Goal: Task Accomplishment & Management: Use online tool/utility

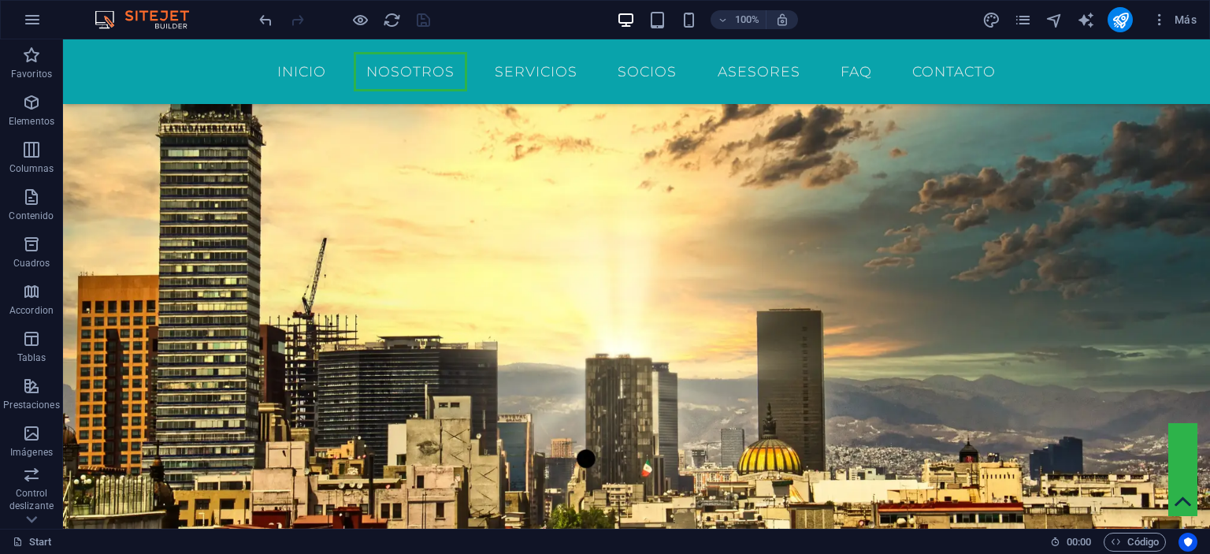
scroll to position [1047, 0]
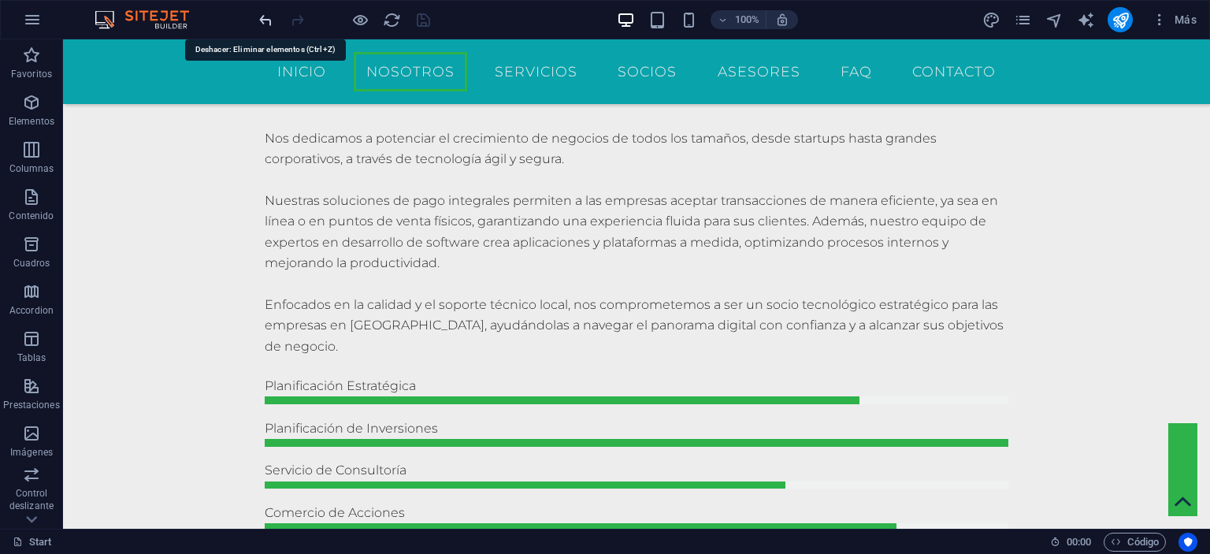
click at [266, 19] on icon "undo" at bounding box center [266, 20] width 18 height 18
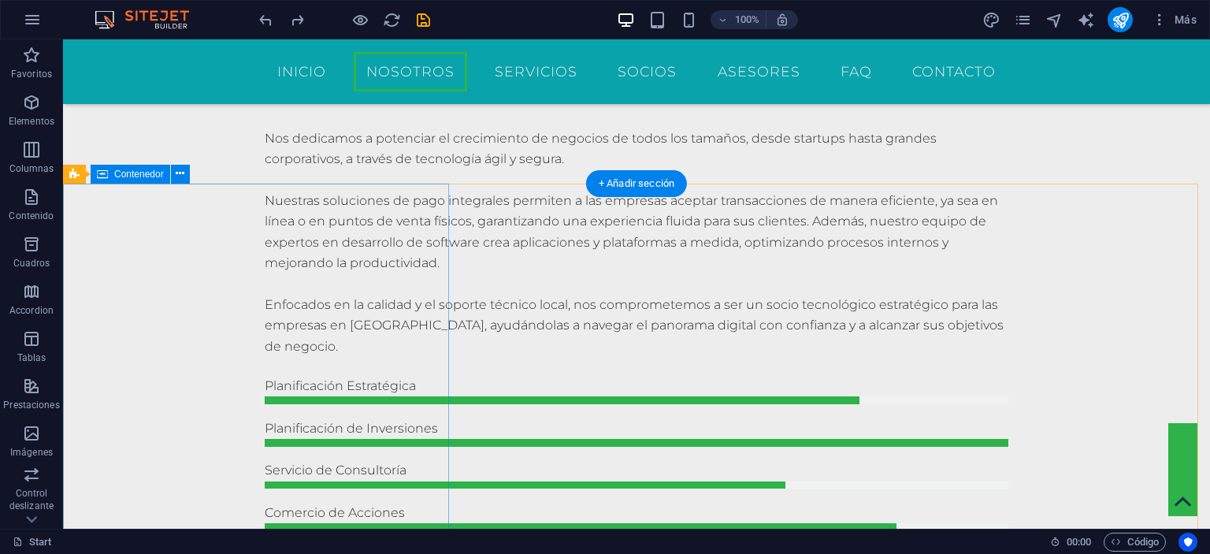
scroll to position [1205, 0]
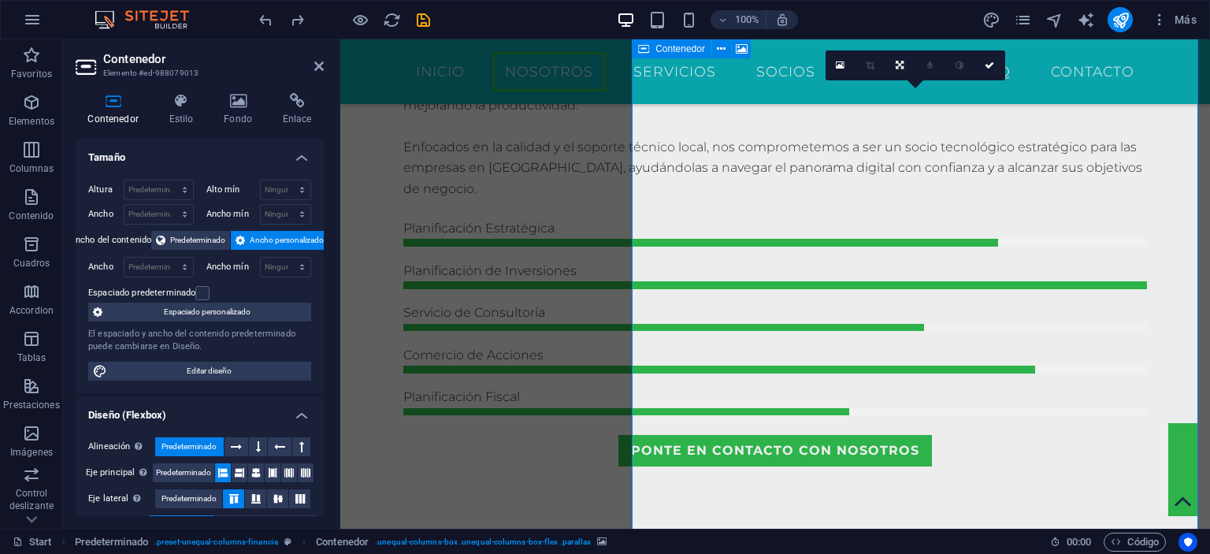
click at [897, 67] on icon at bounding box center [900, 65] width 8 height 9
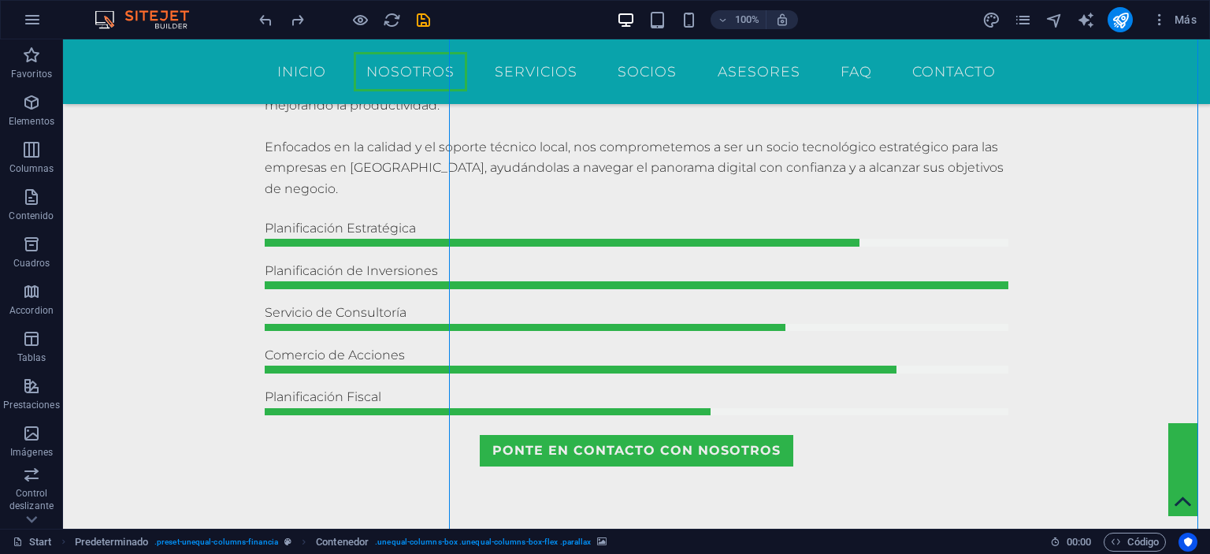
scroll to position [1284, 0]
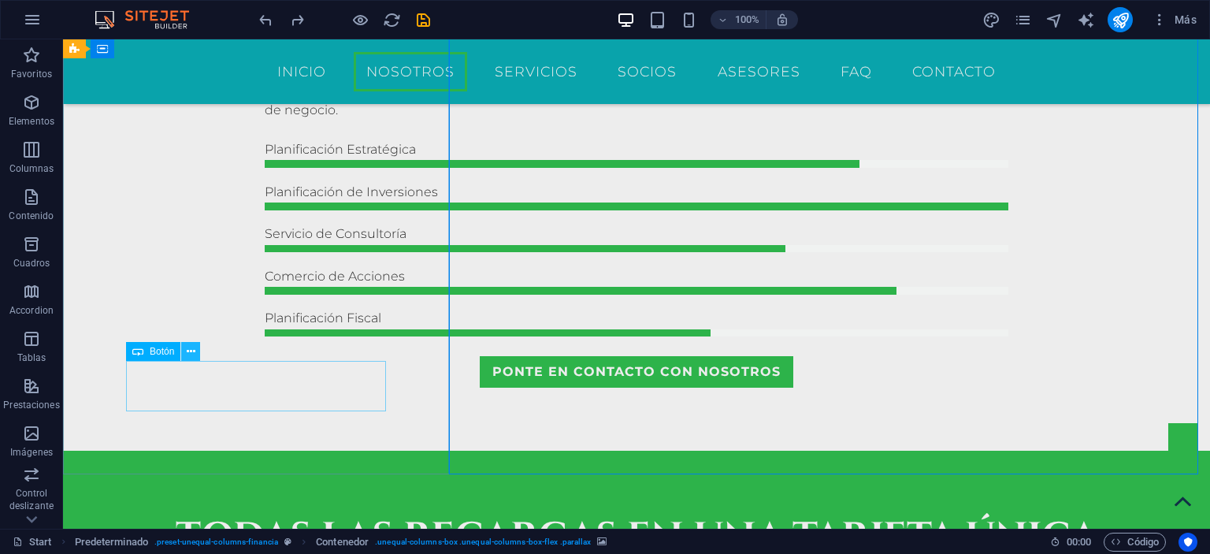
click at [191, 355] on icon at bounding box center [191, 352] width 9 height 17
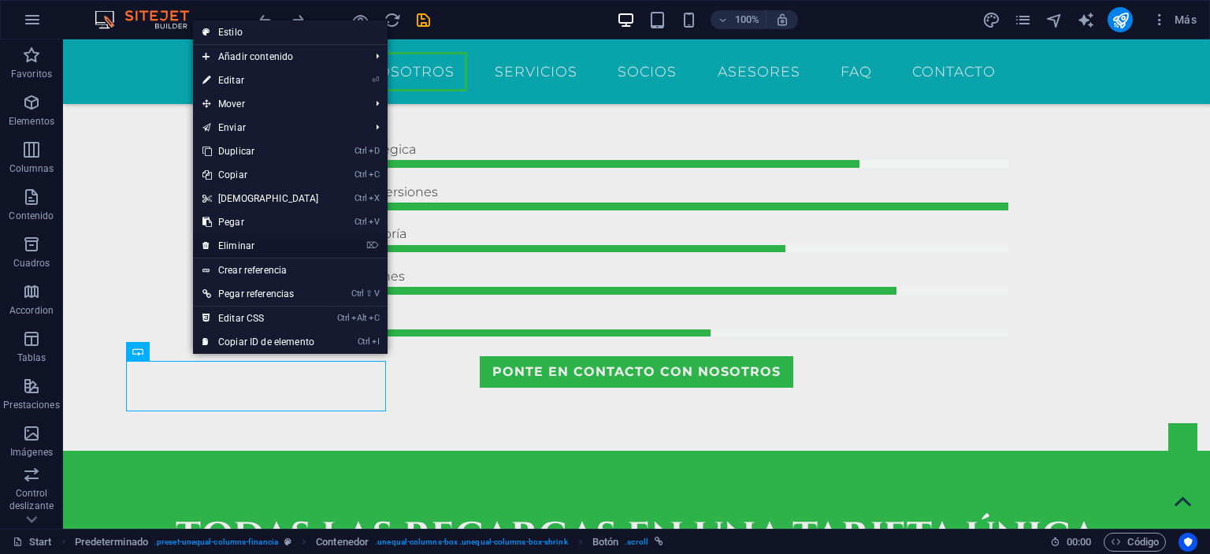
click at [246, 243] on link "⌦ Eliminar" at bounding box center [261, 246] width 136 height 24
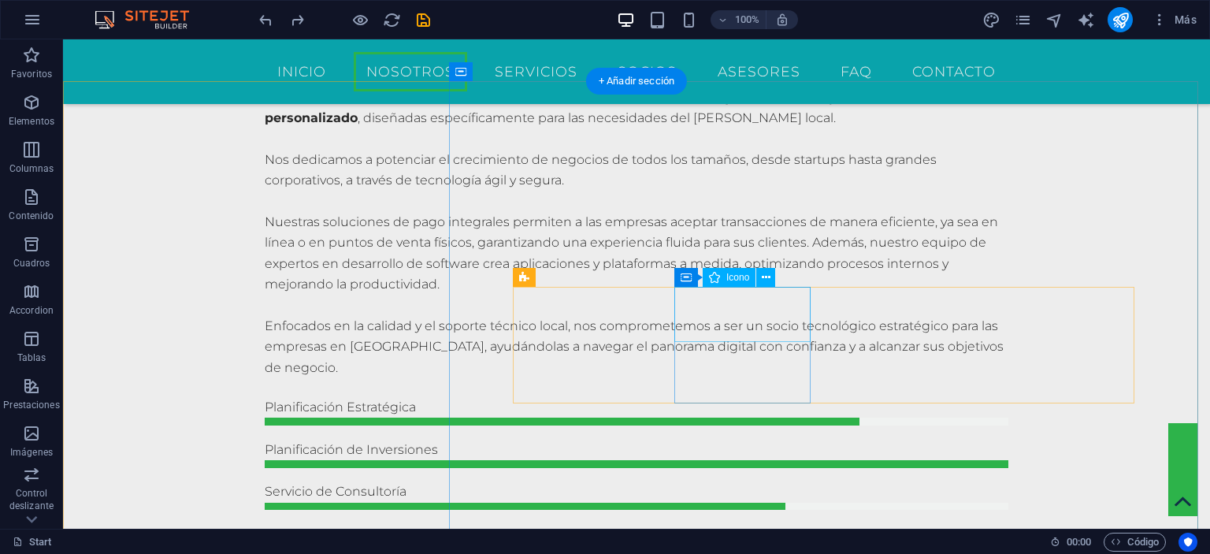
scroll to position [913, 0]
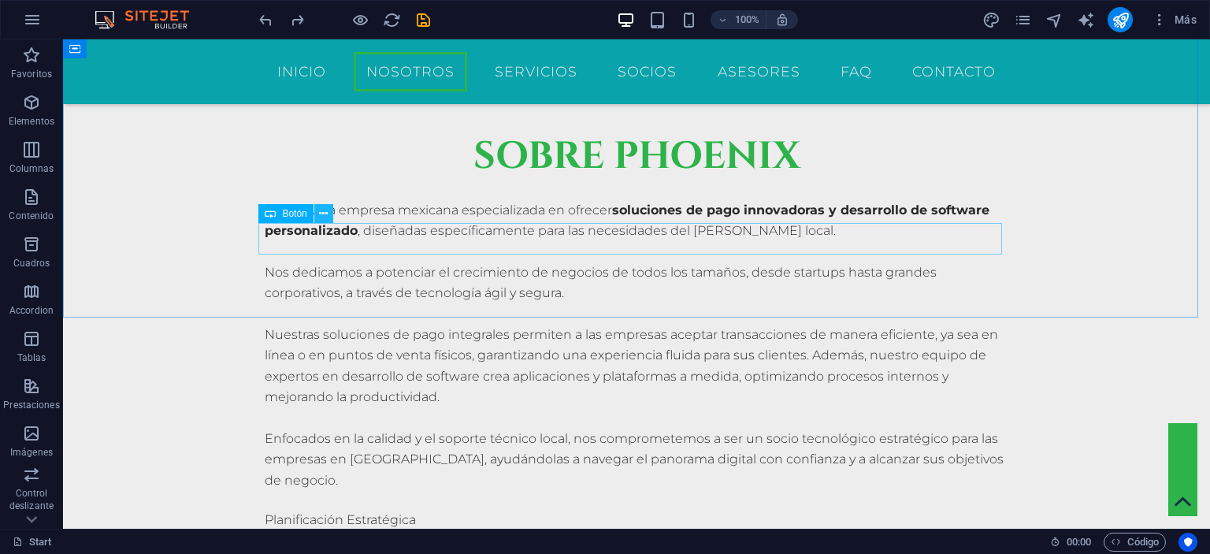
click at [323, 214] on icon at bounding box center [323, 214] width 9 height 17
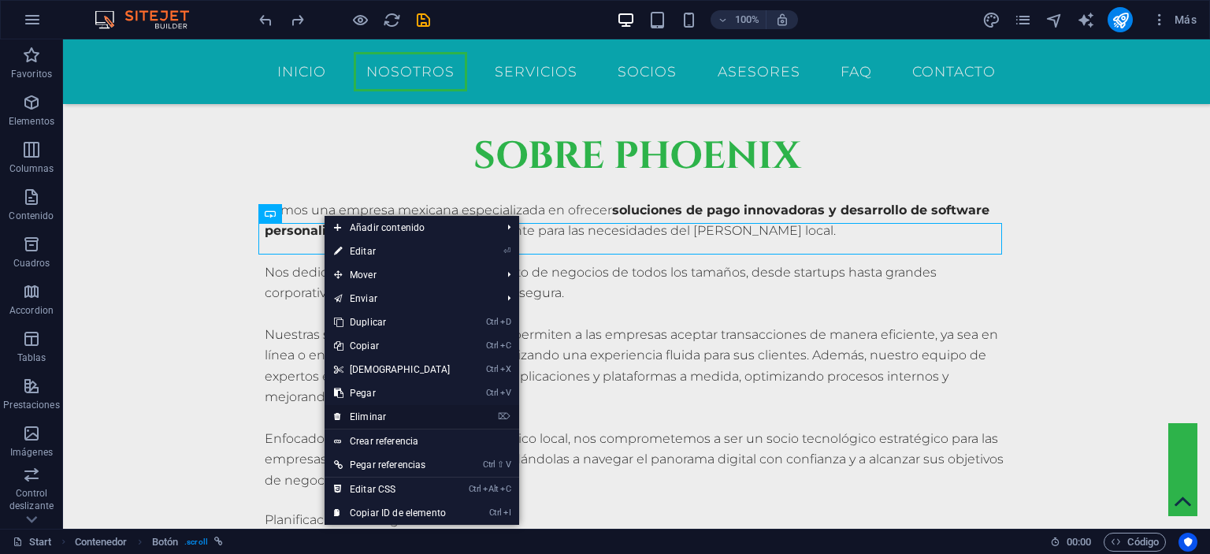
click at [388, 418] on link "⌦ Eliminar" at bounding box center [393, 417] width 136 height 24
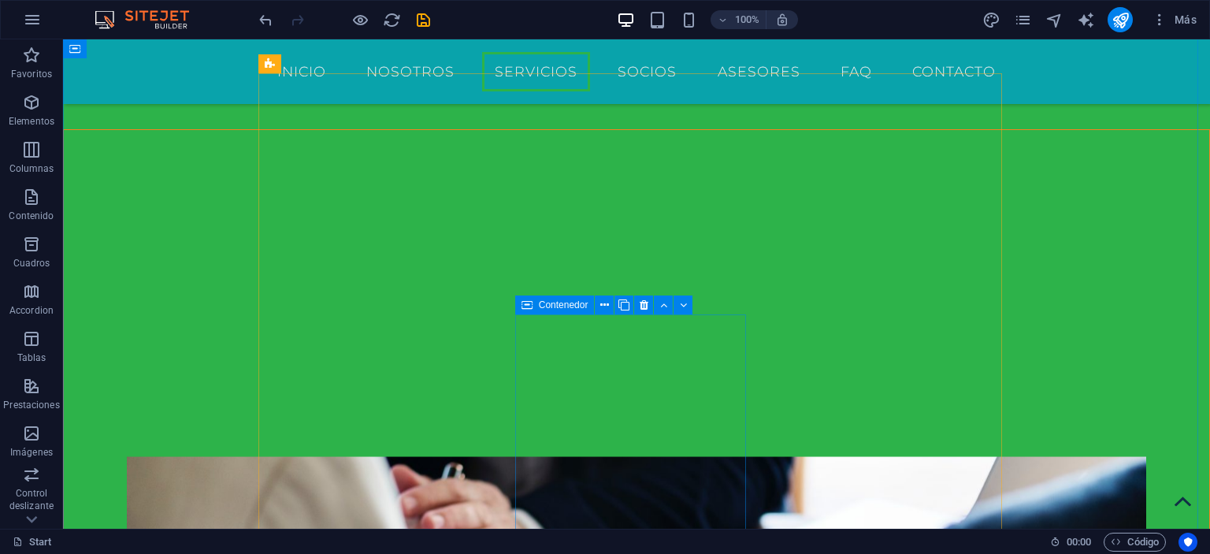
scroll to position [1752, 0]
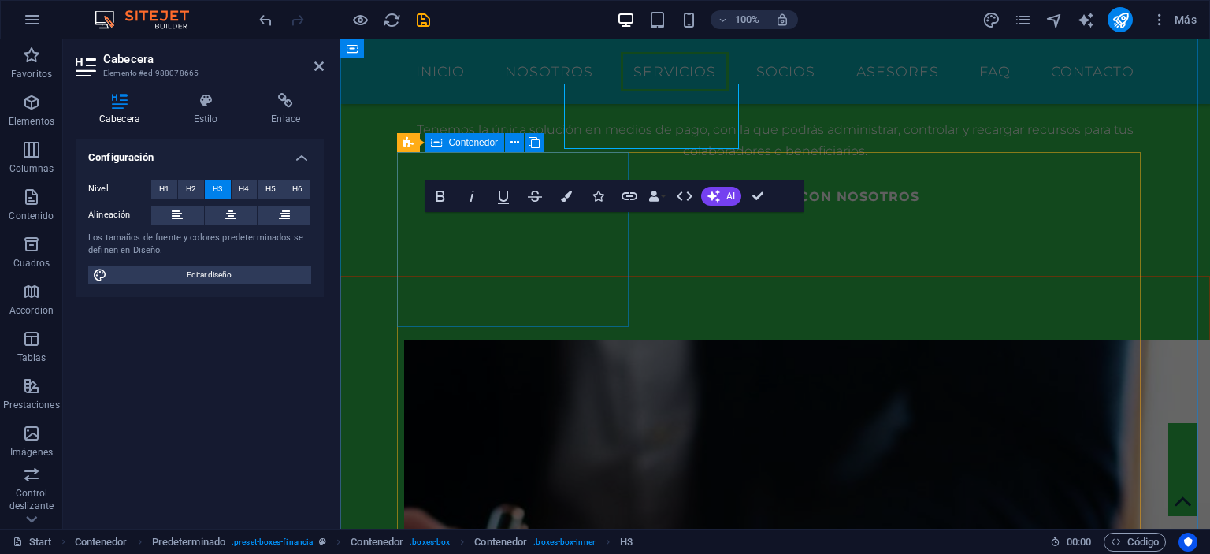
scroll to position [1881, 0]
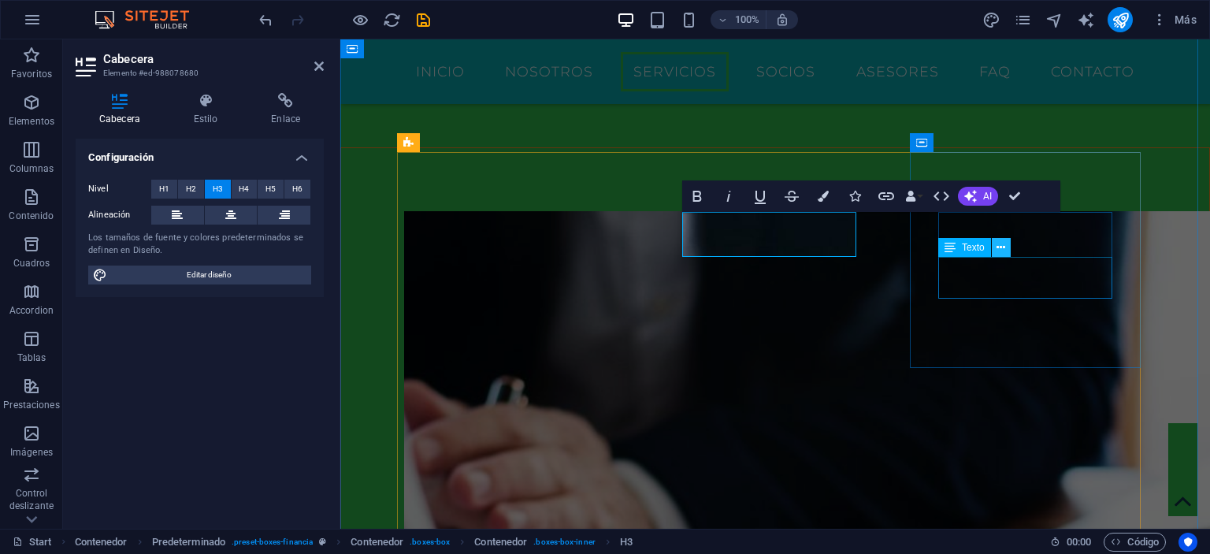
click at [1005, 243] on button at bounding box center [1001, 247] width 19 height 19
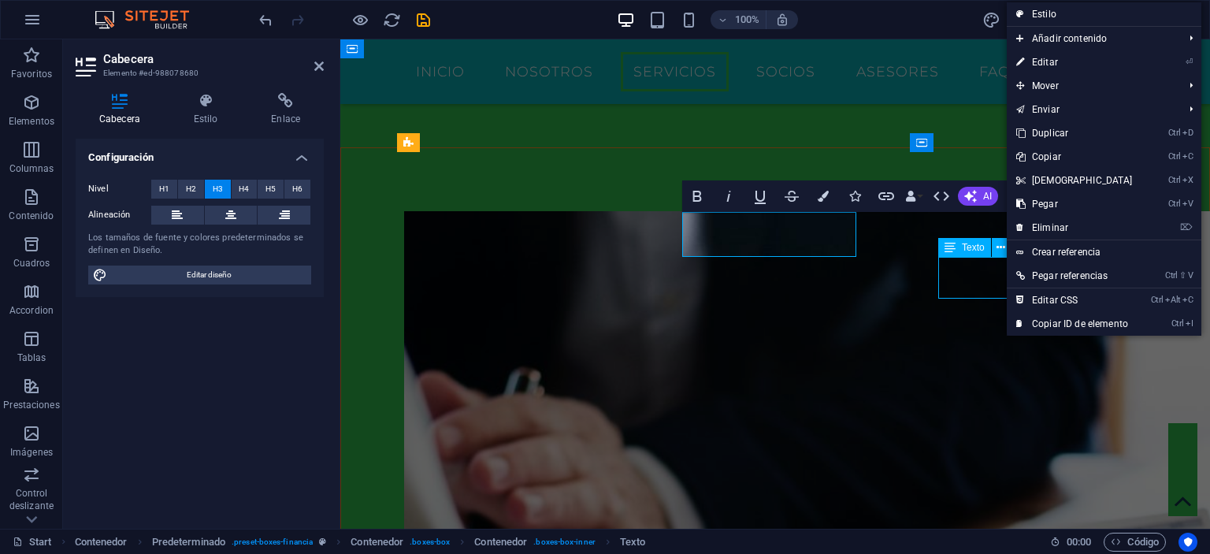
scroll to position [1752, 0]
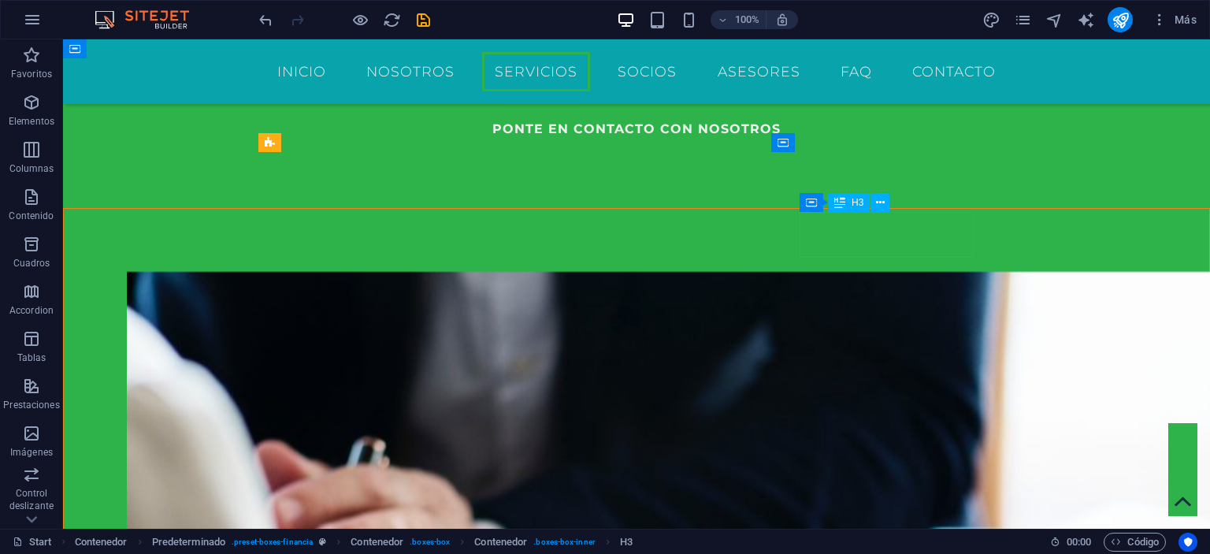
scroll to position [1881, 0]
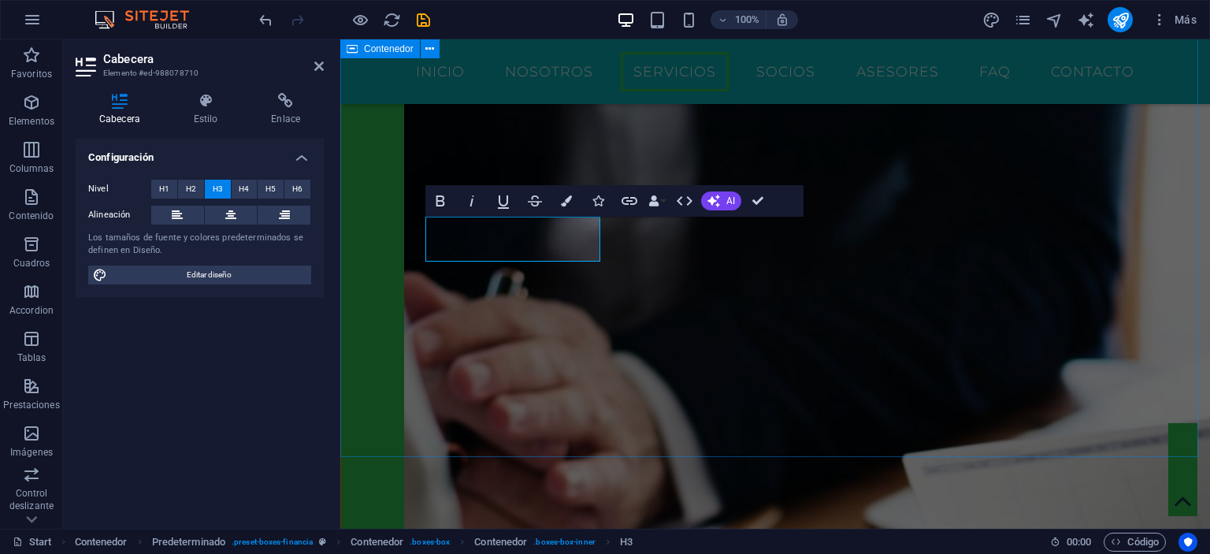
scroll to position [2117, 0]
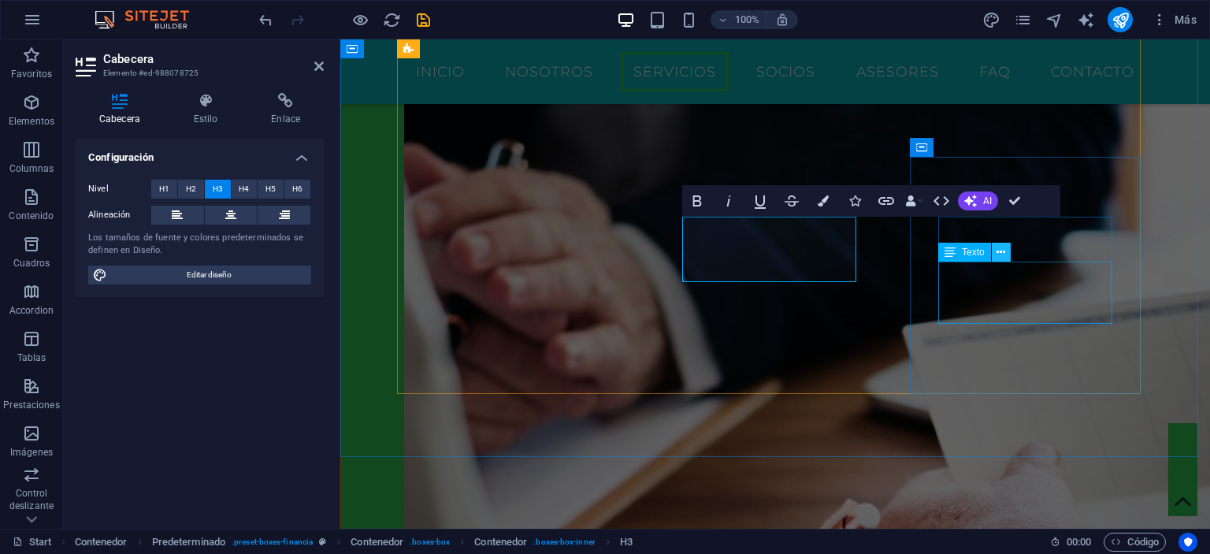
drag, startPoint x: 999, startPoint y: 255, endPoint x: 656, endPoint y: 225, distance: 344.9
click at [999, 255] on icon at bounding box center [1001, 252] width 9 height 17
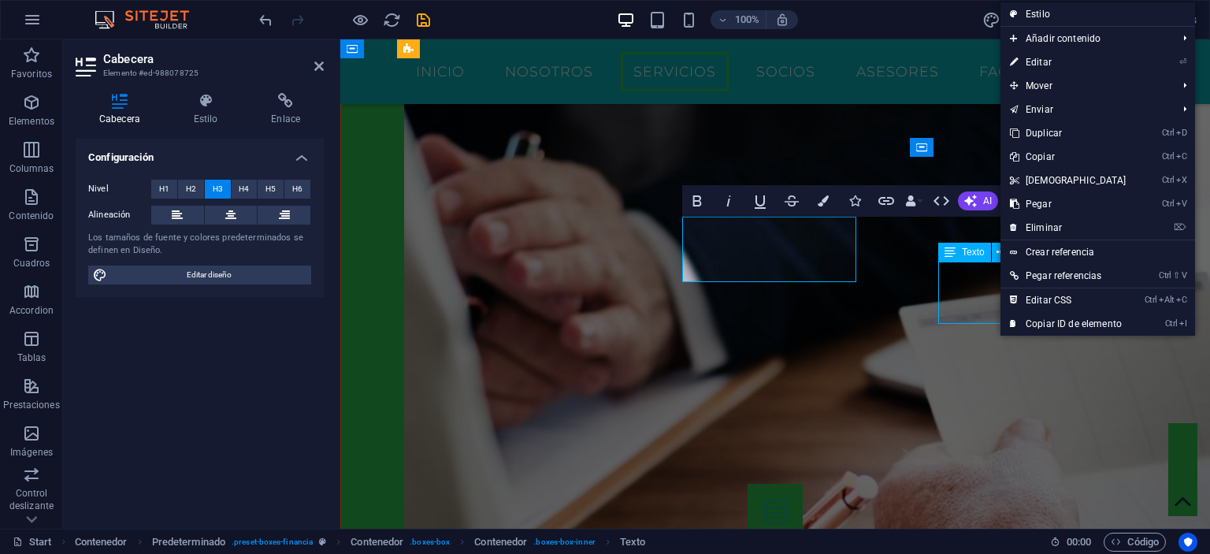
scroll to position [1989, 0]
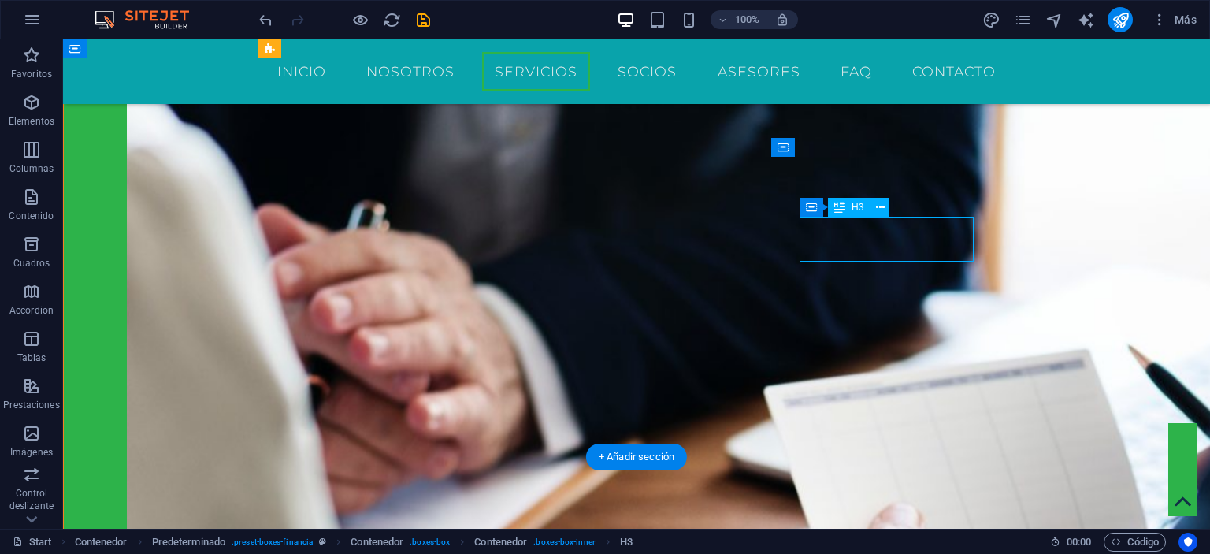
scroll to position [2117, 0]
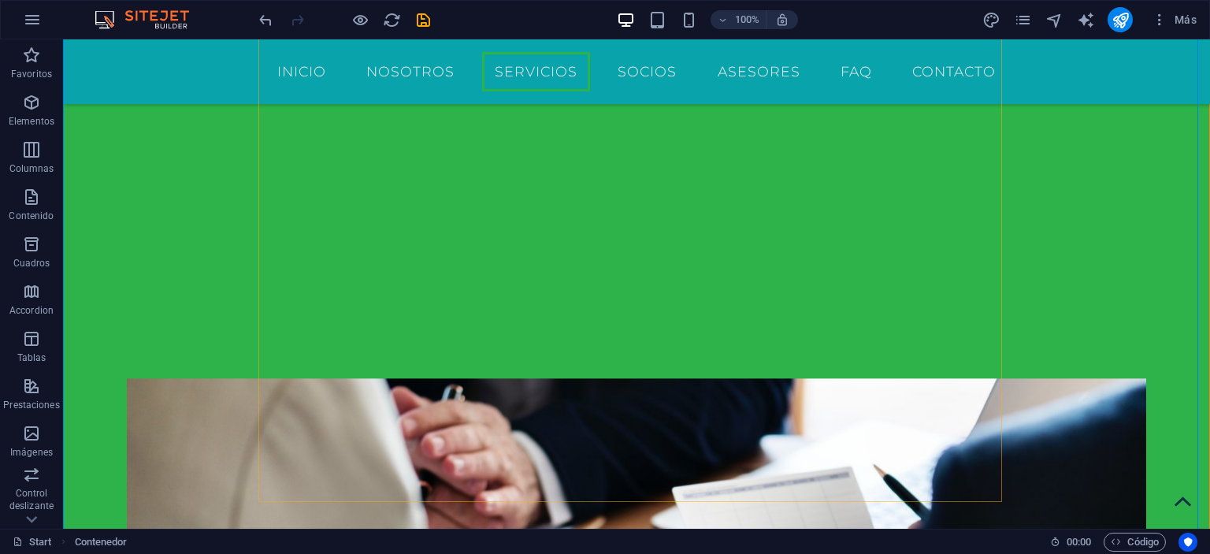
scroll to position [1910, 0]
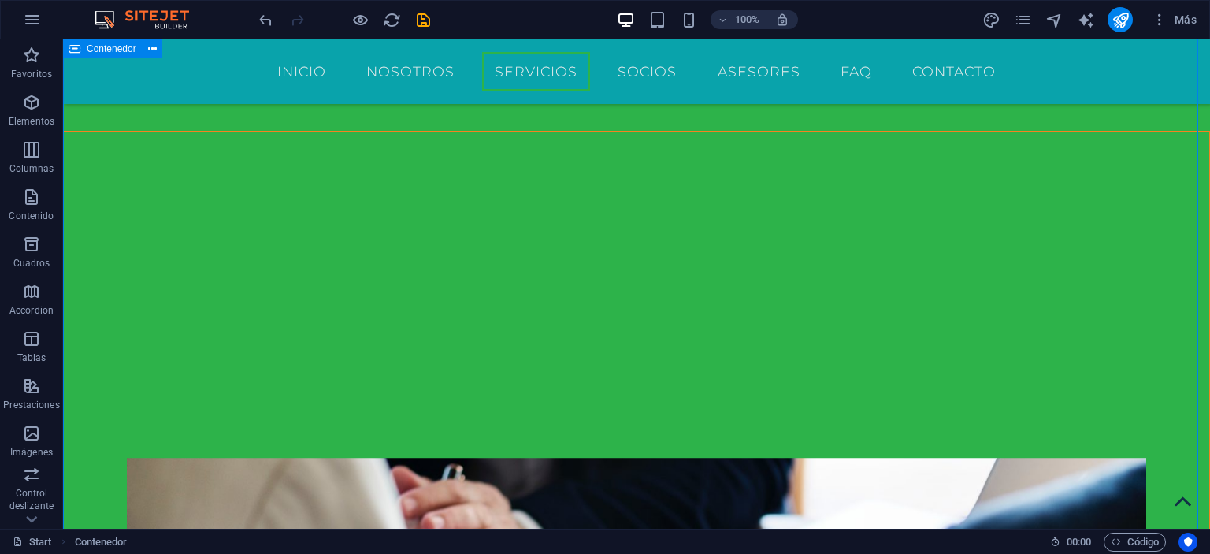
scroll to position [1752, 0]
